Goal: Information Seeking & Learning: Learn about a topic

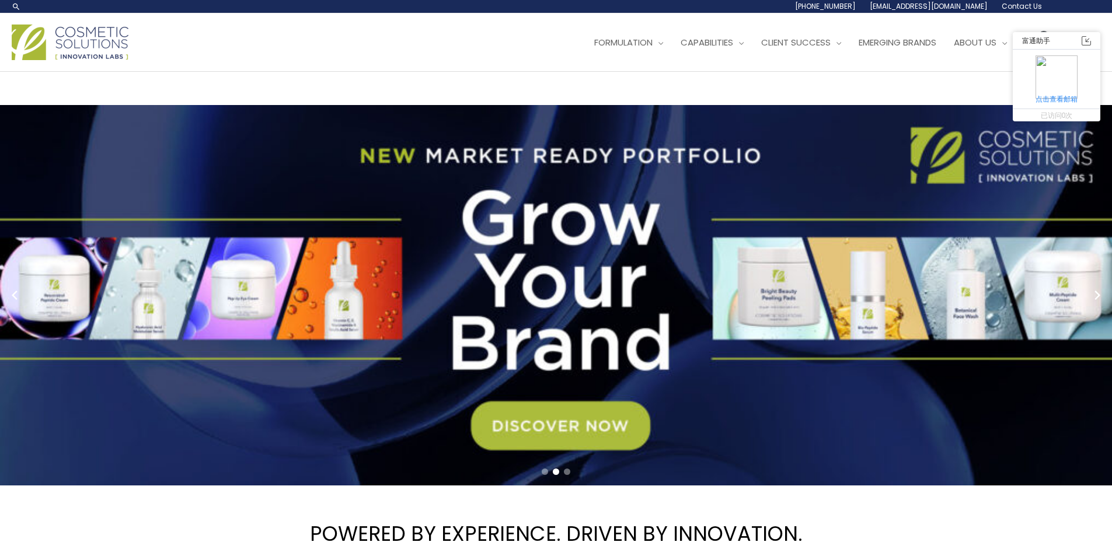
click at [597, 187] on link "2 / 3" at bounding box center [560, 295] width 1121 height 381
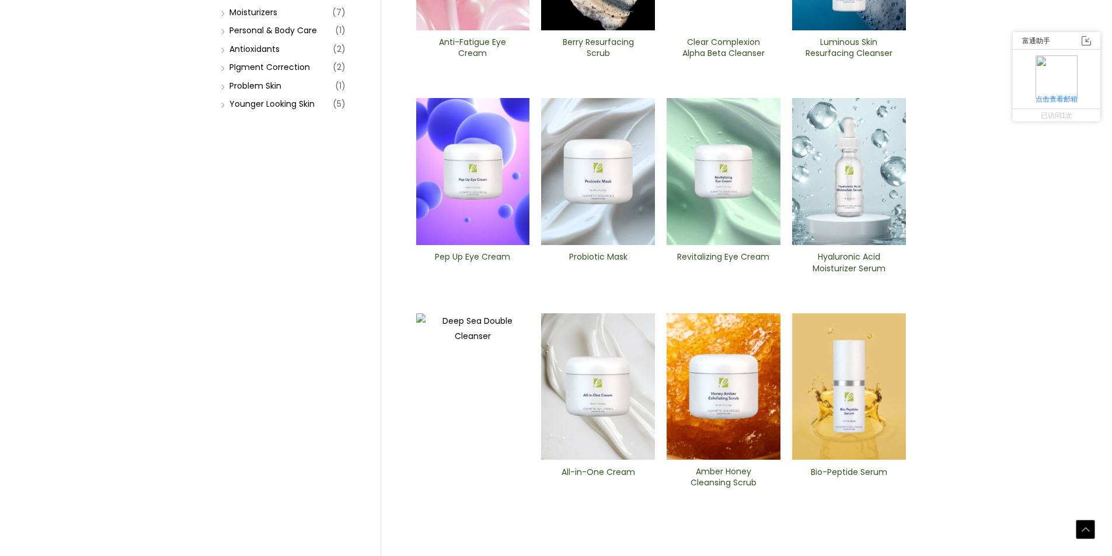
scroll to position [439, 0]
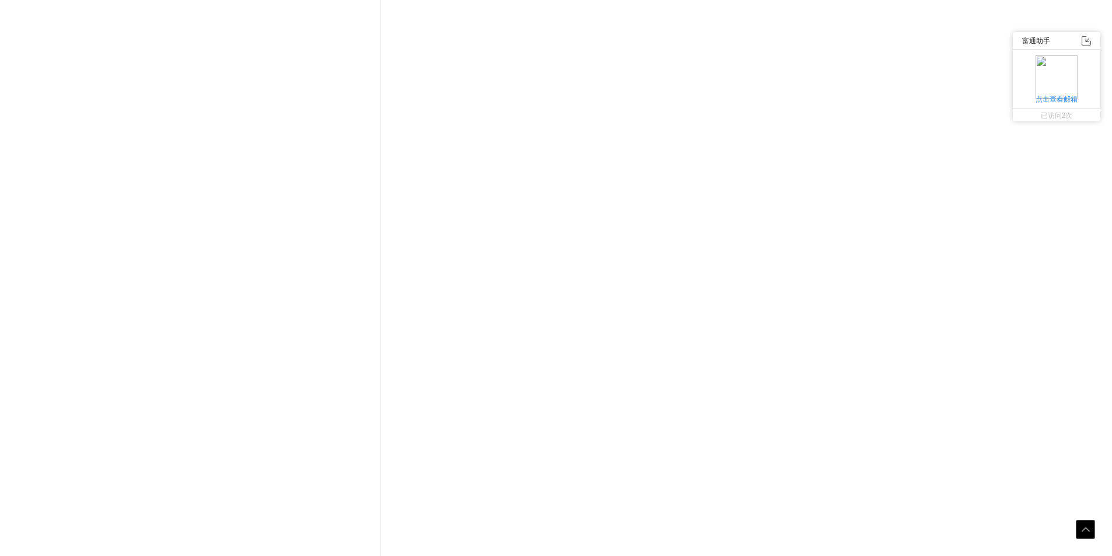
scroll to position [439, 0]
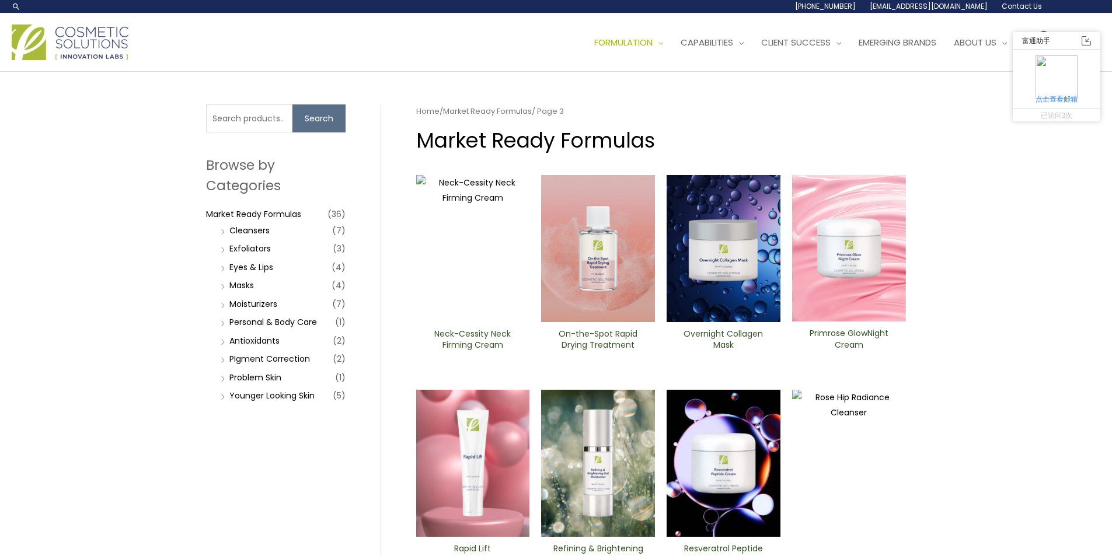
click at [621, 288] on img at bounding box center [598, 248] width 114 height 147
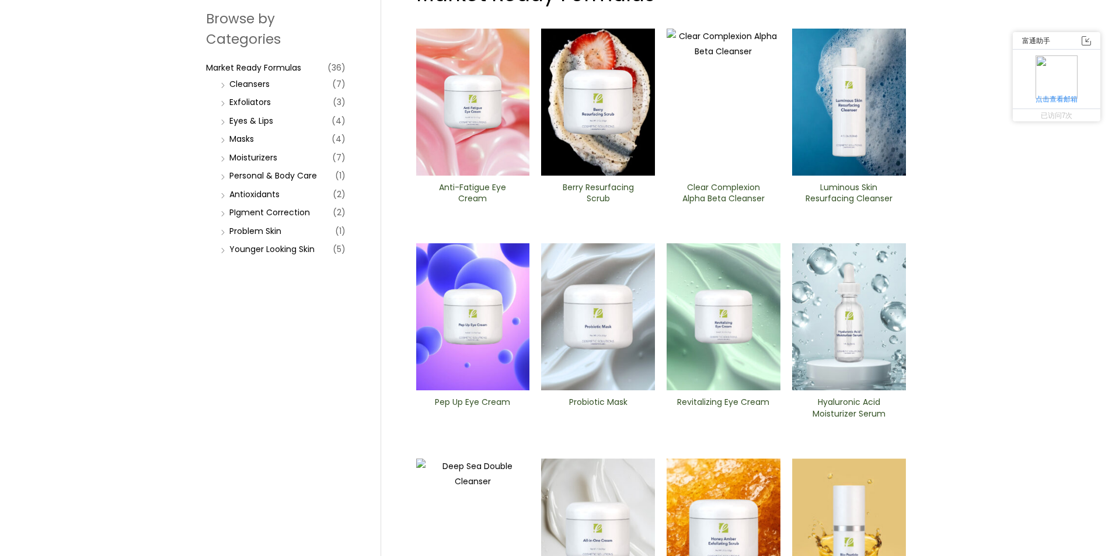
scroll to position [322, 0]
